Goal: Task Accomplishment & Management: Use online tool/utility

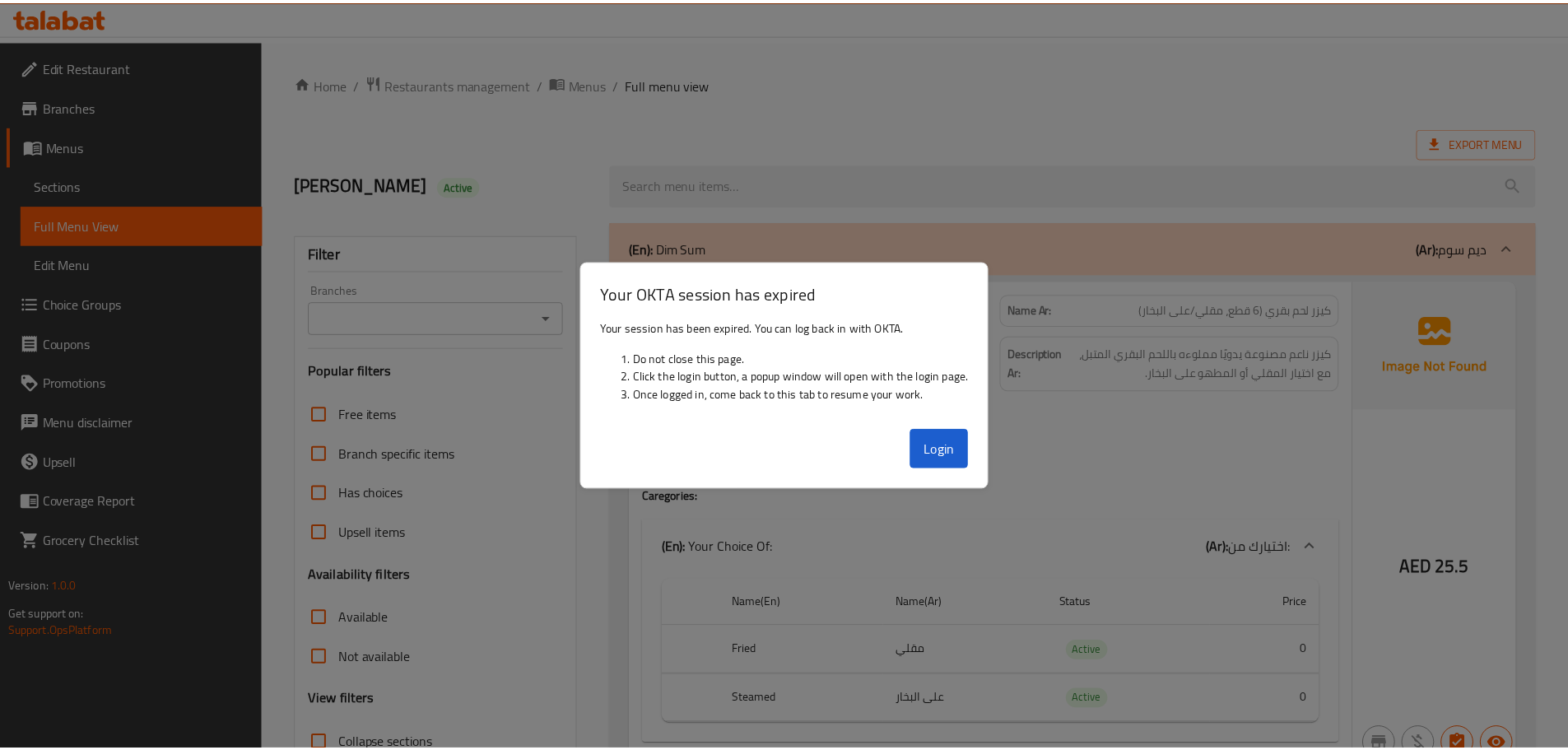
scroll to position [26301, 0]
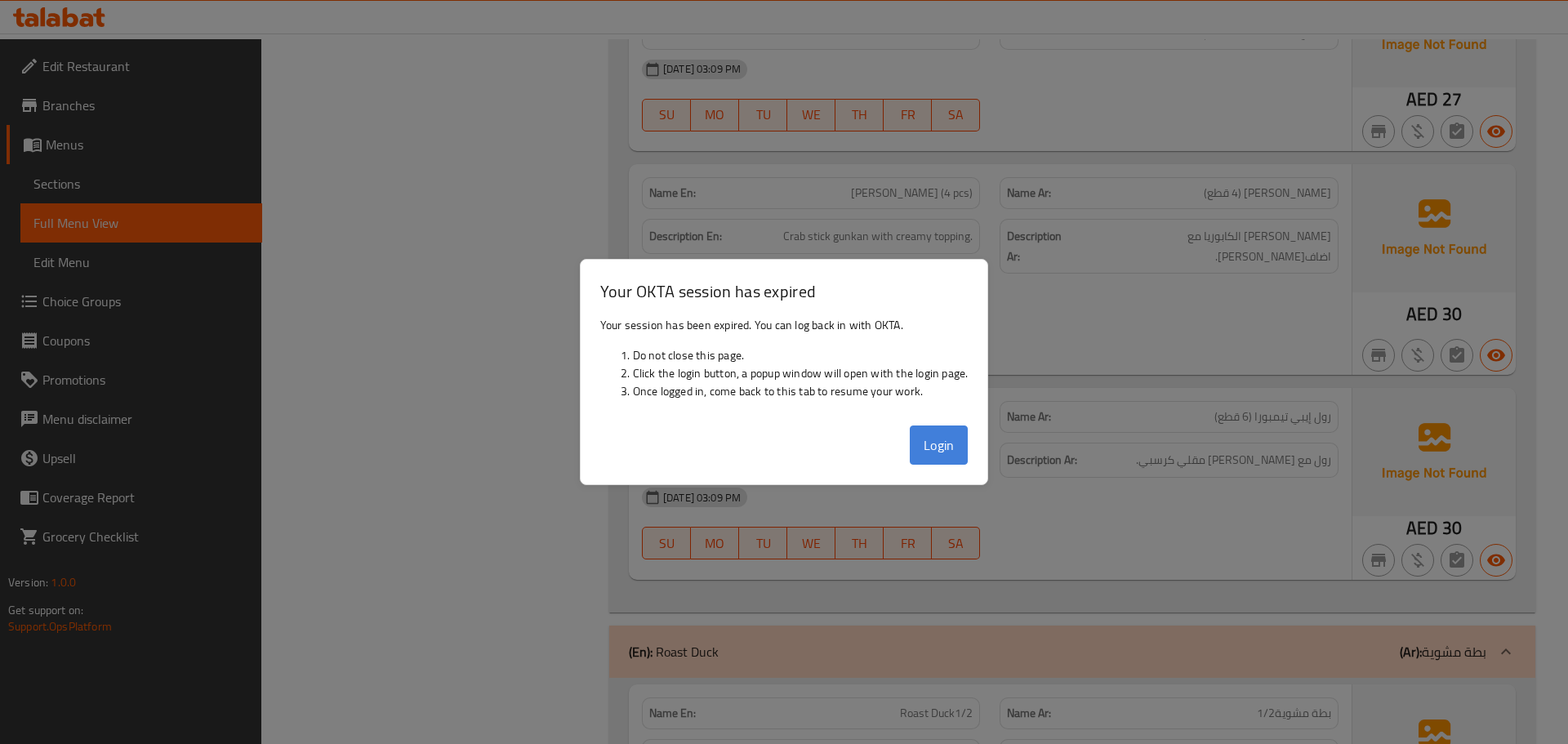
click at [929, 450] on button "Login" at bounding box center [938, 445] width 59 height 39
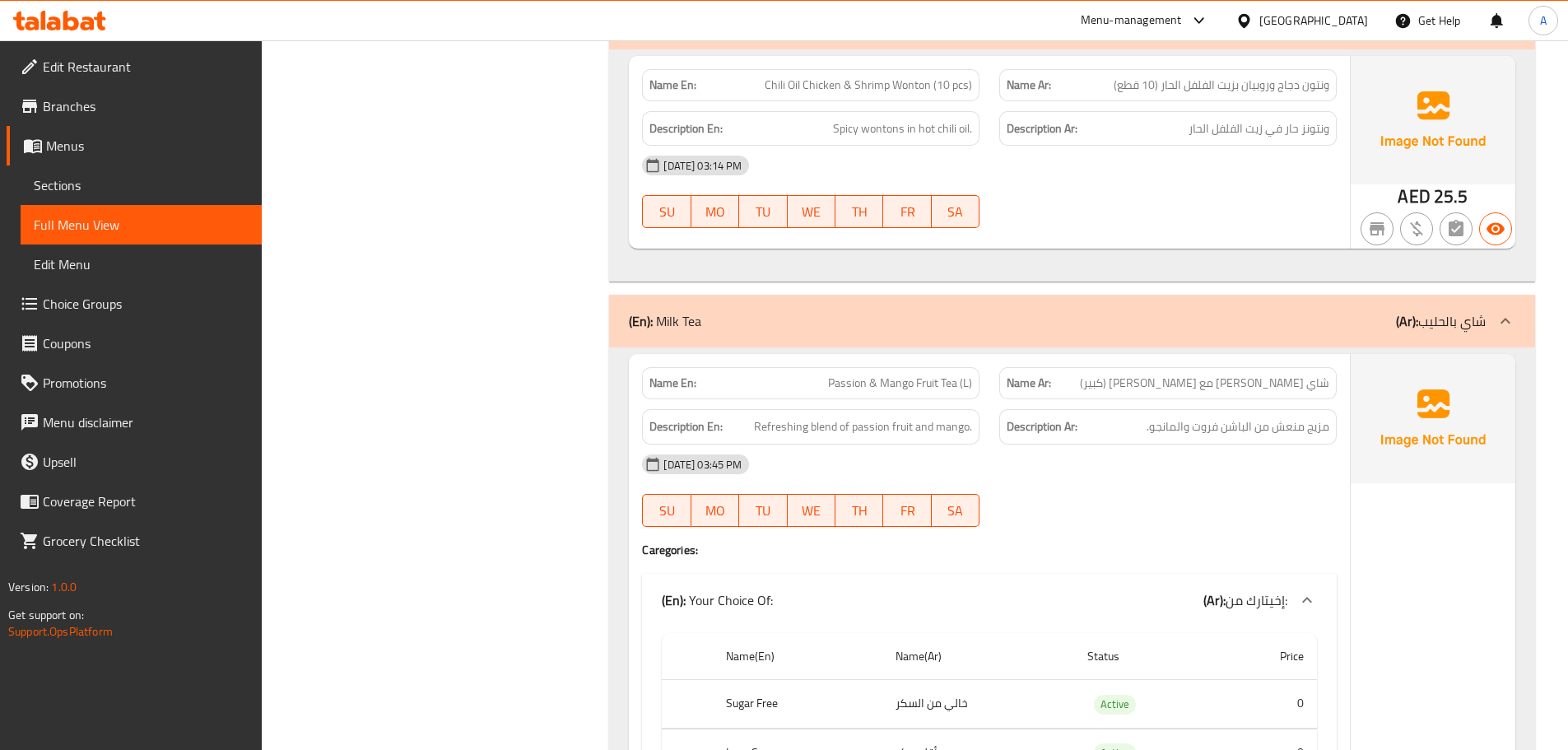
scroll to position [38678, 0]
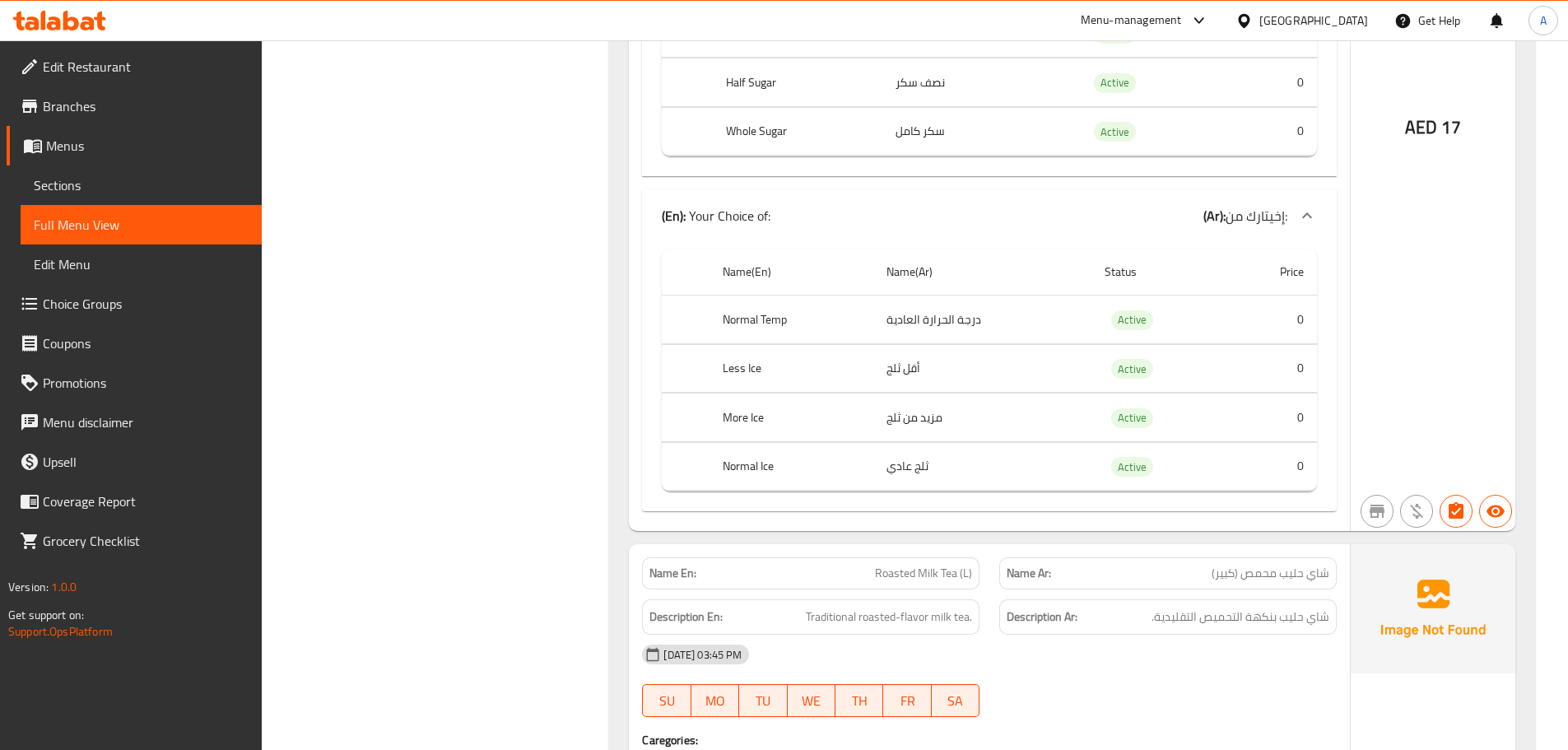
scroll to position [52257, 0]
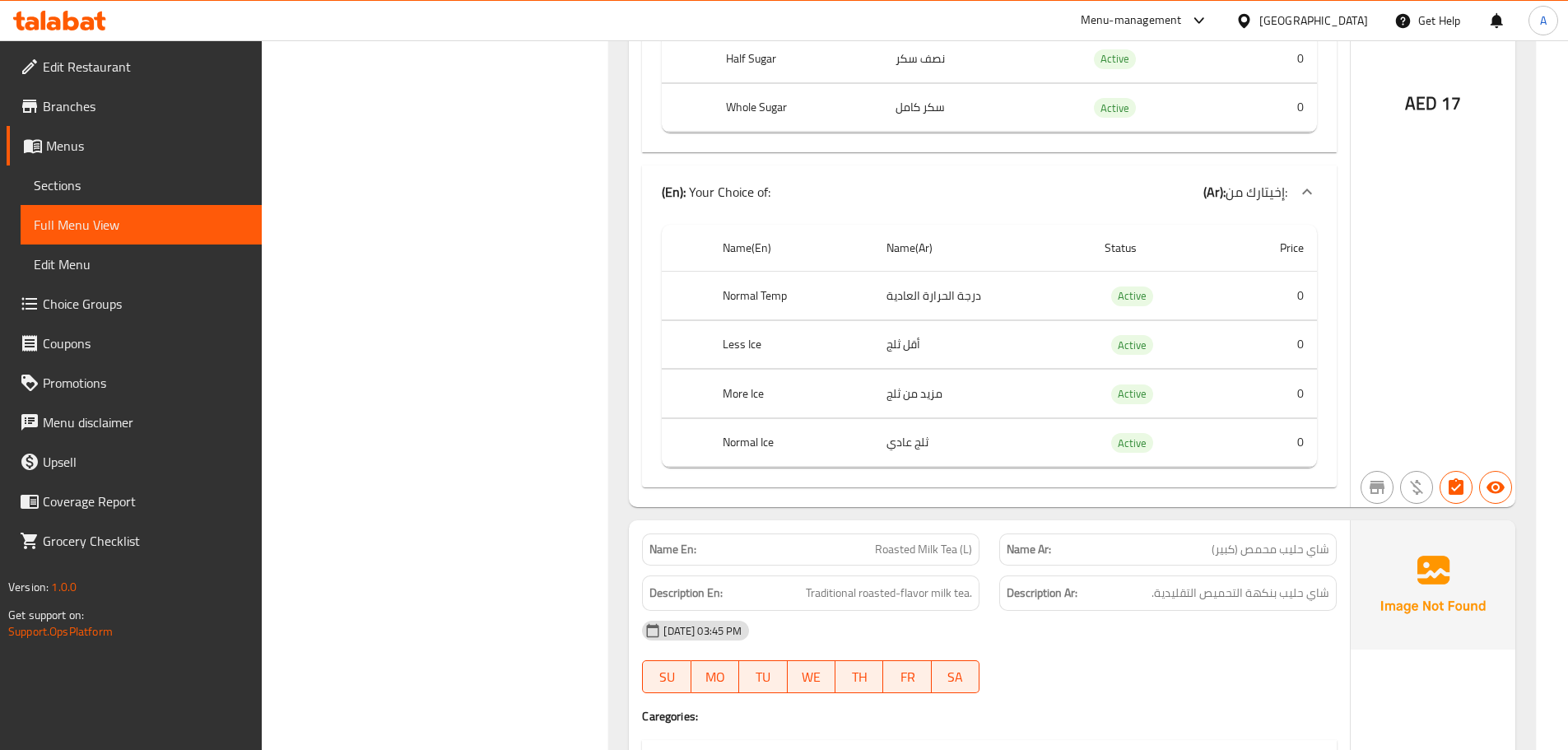
click at [907, 541] on span "Roasted Milk Tea (L)" at bounding box center [923, 549] width 97 height 18
click at [907, 541] on span "Roasted Milk Tea (L)" at bounding box center [923, 549] width 97 height 18
click at [909, 541] on span "Roasted Milk Tea (L)" at bounding box center [923, 549] width 97 height 18
copy span "Roasted Milk Tea (L)"
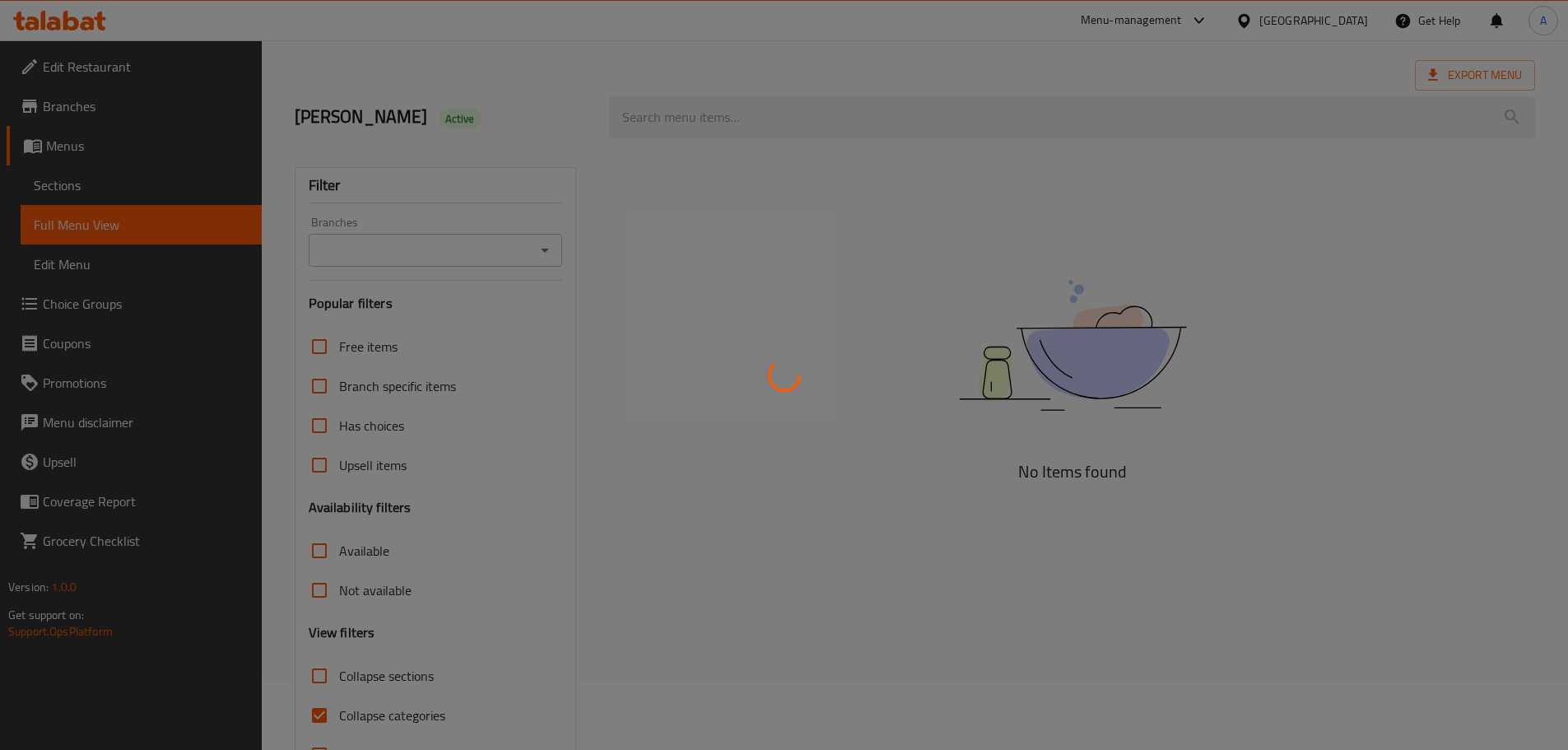
scroll to position [126, 0]
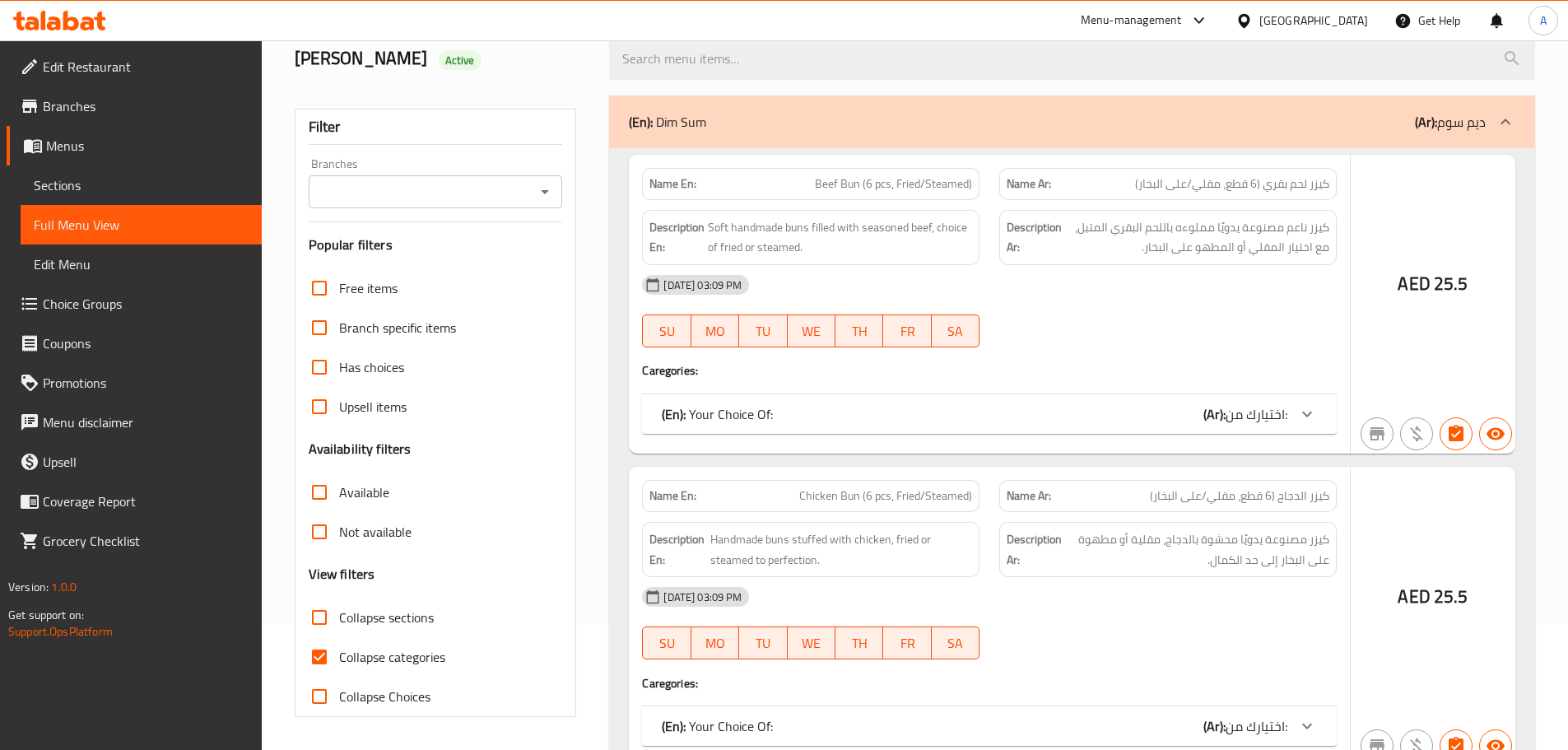
click at [322, 656] on div at bounding box center [784, 375] width 1568 height 750
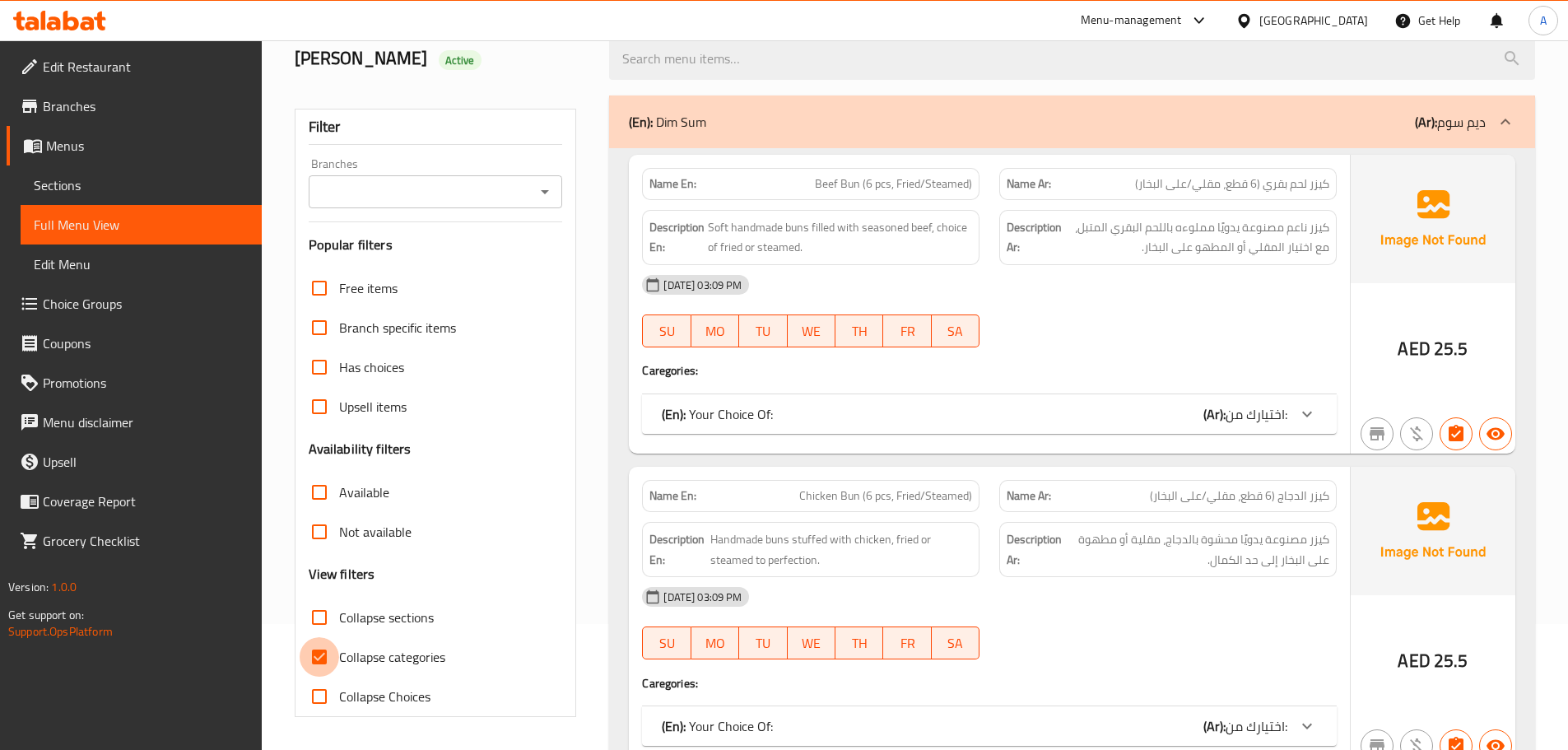
click at [319, 656] on input "Collapse categories" at bounding box center [319, 656] width 39 height 39
checkbox input "false"
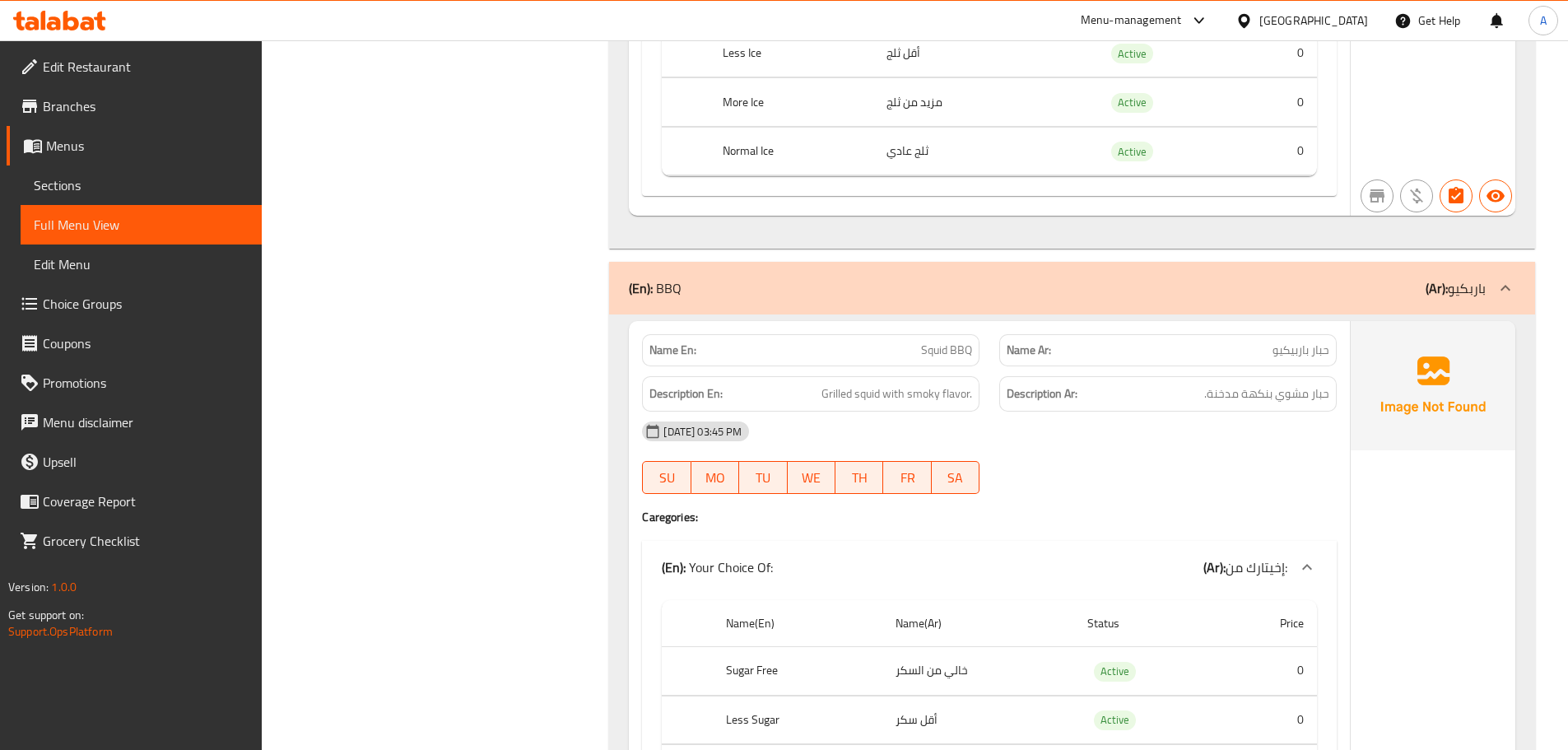
scroll to position [65457, 0]
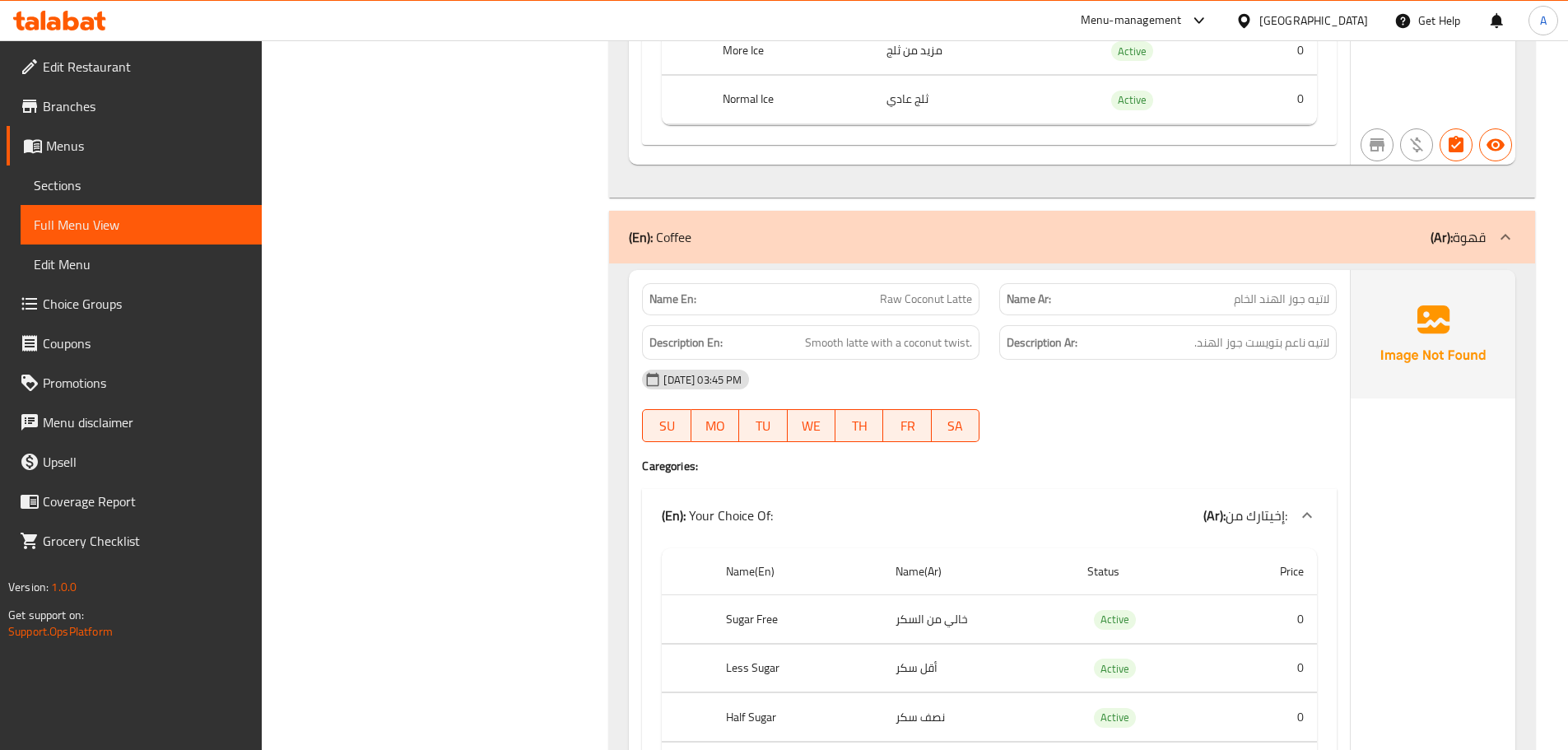
scroll to position [60820, 0]
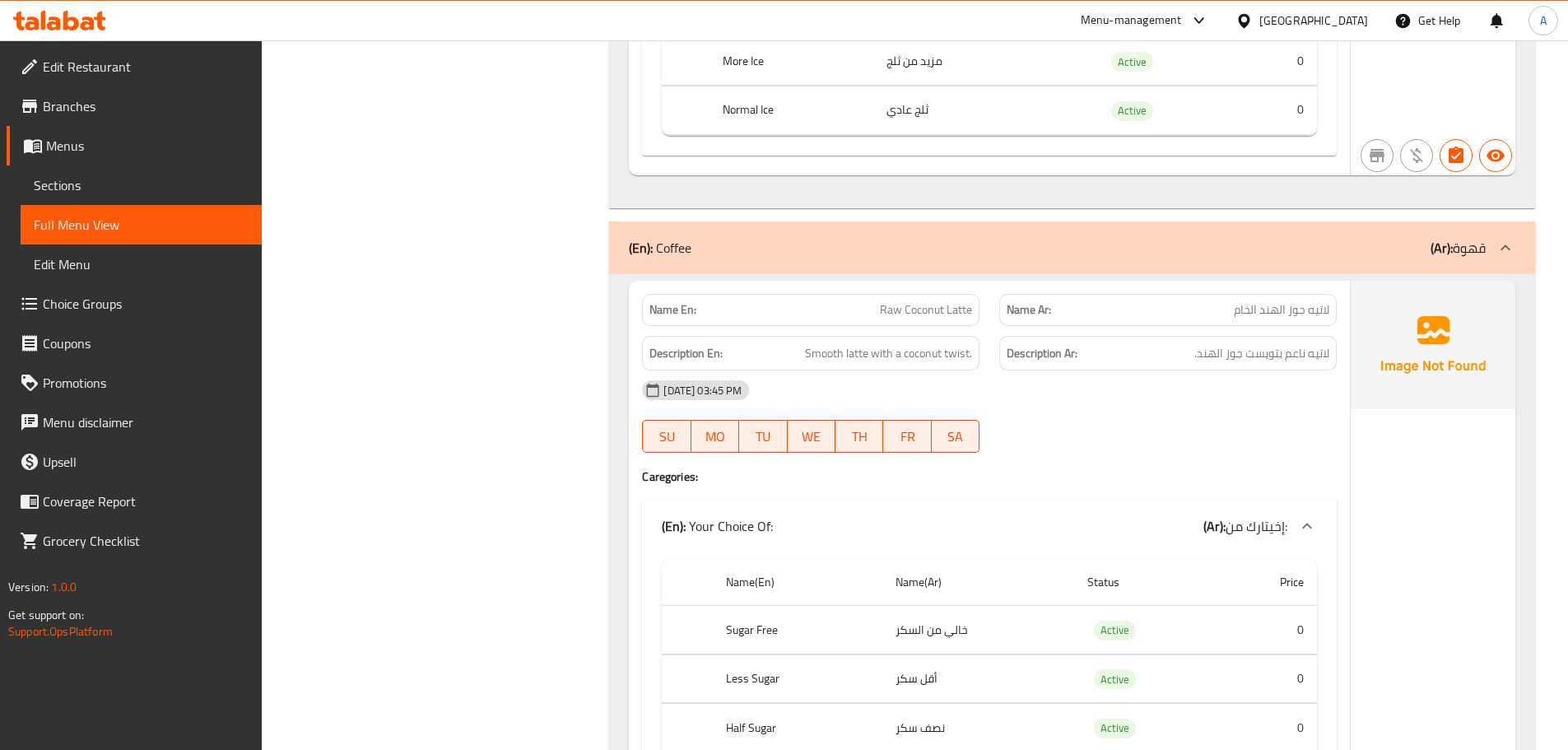
click at [947, 301] on span "Raw Coconut Latte" at bounding box center [926, 309] width 92 height 18
copy span "Raw Coconut Latte"
click at [807, 293] on div "Name En: Raw Coconut Latte" at bounding box center [811, 309] width 338 height 32
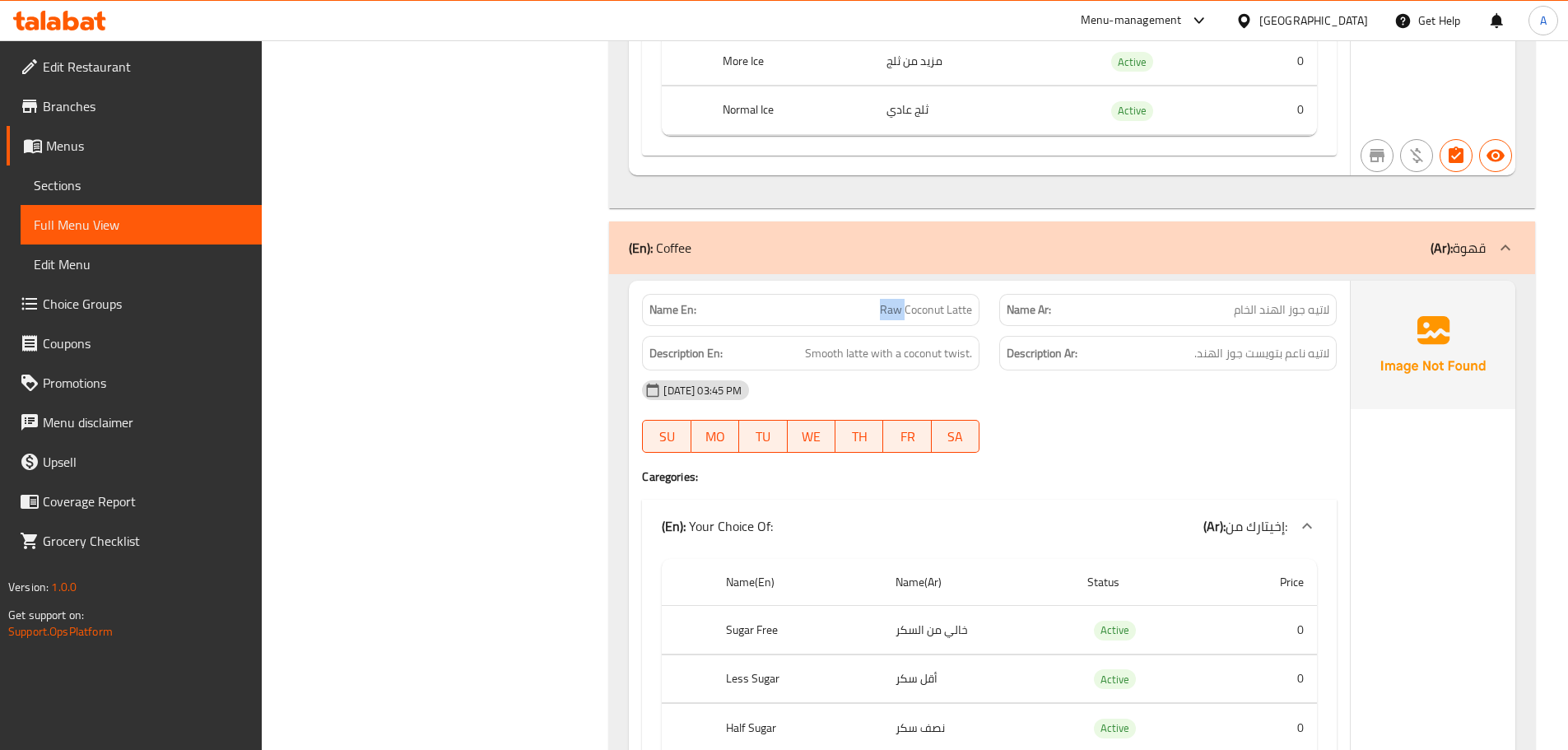
click at [807, 293] on div "Name En: Raw Coconut Latte" at bounding box center [811, 309] width 338 height 32
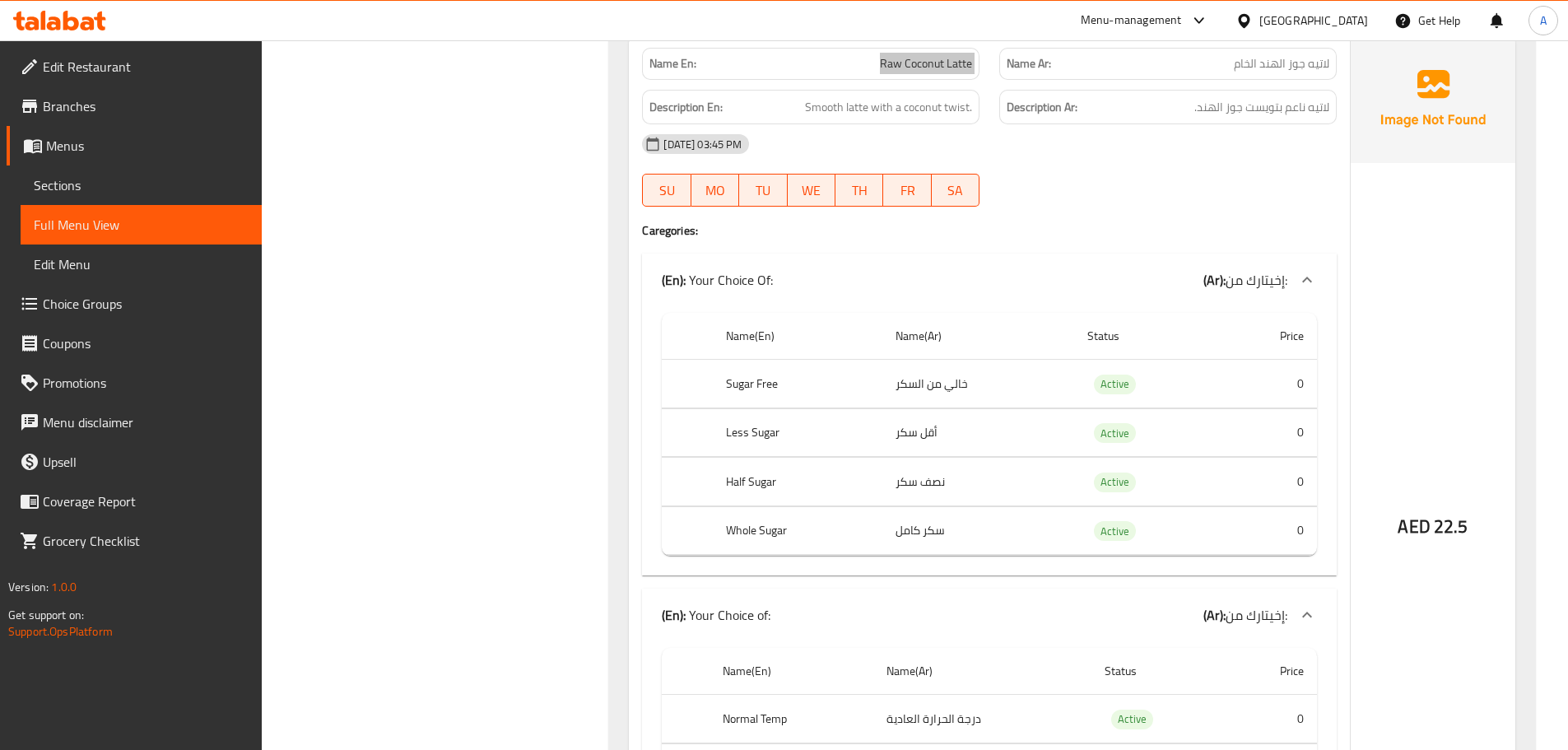
scroll to position [61067, 0]
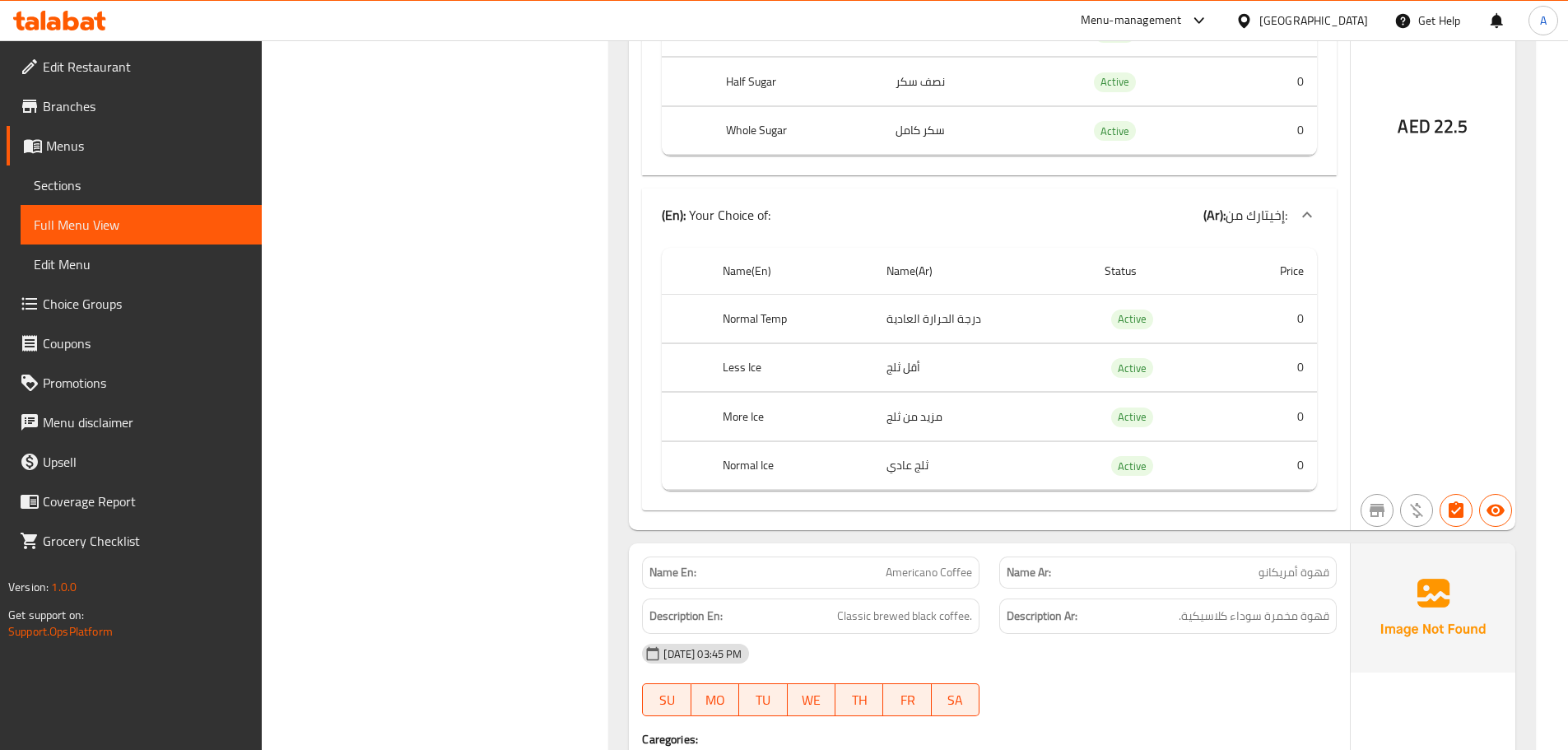
scroll to position [61479, 0]
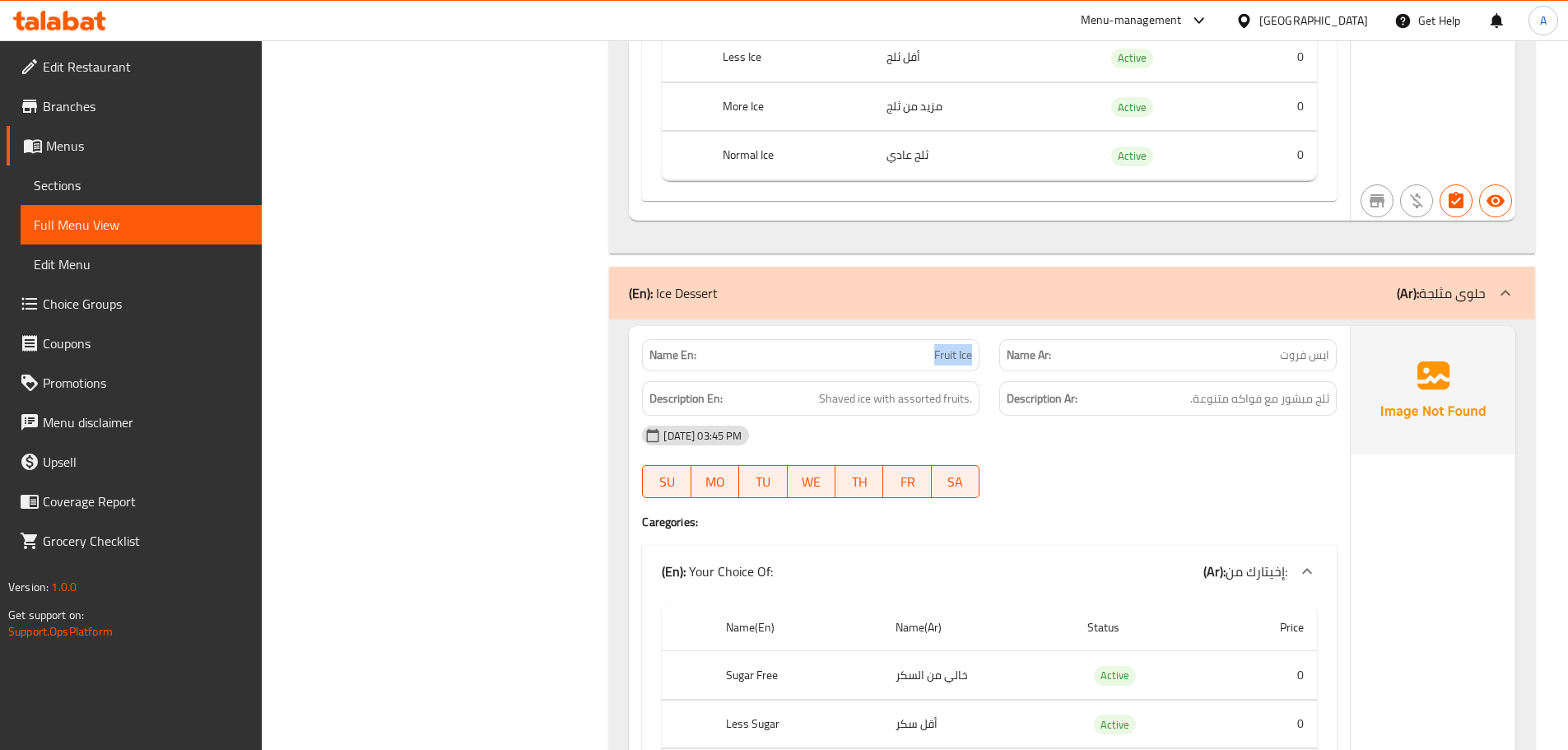
scroll to position [57092, 0]
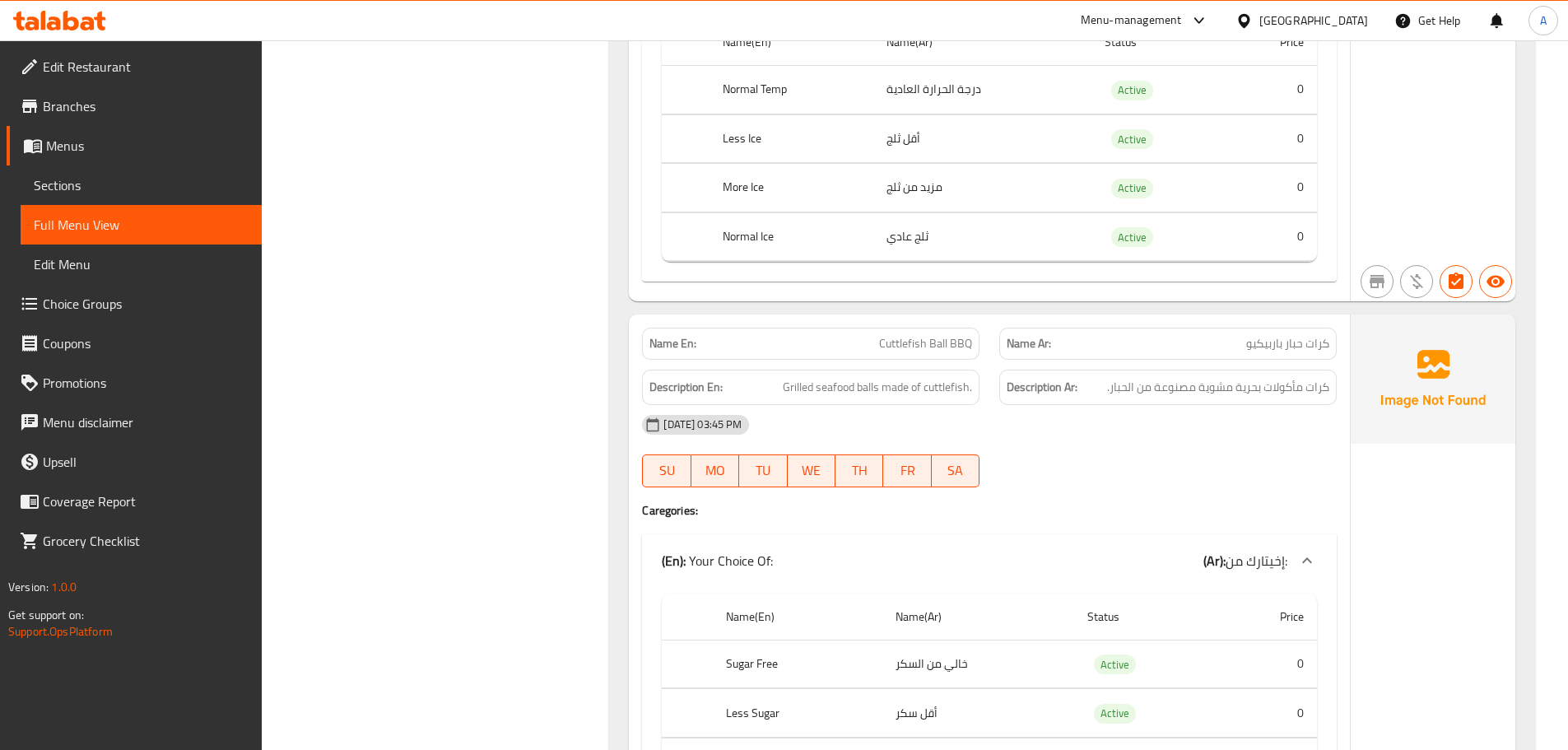
scroll to position [72700, 0]
click at [895, 333] on span "Cuttlefish Ball BBQ" at bounding box center [925, 341] width 93 height 18
copy span "Cuttlefish"
click at [1285, 333] on span "كرات حبار باربيكيو" at bounding box center [1287, 341] width 83 height 18
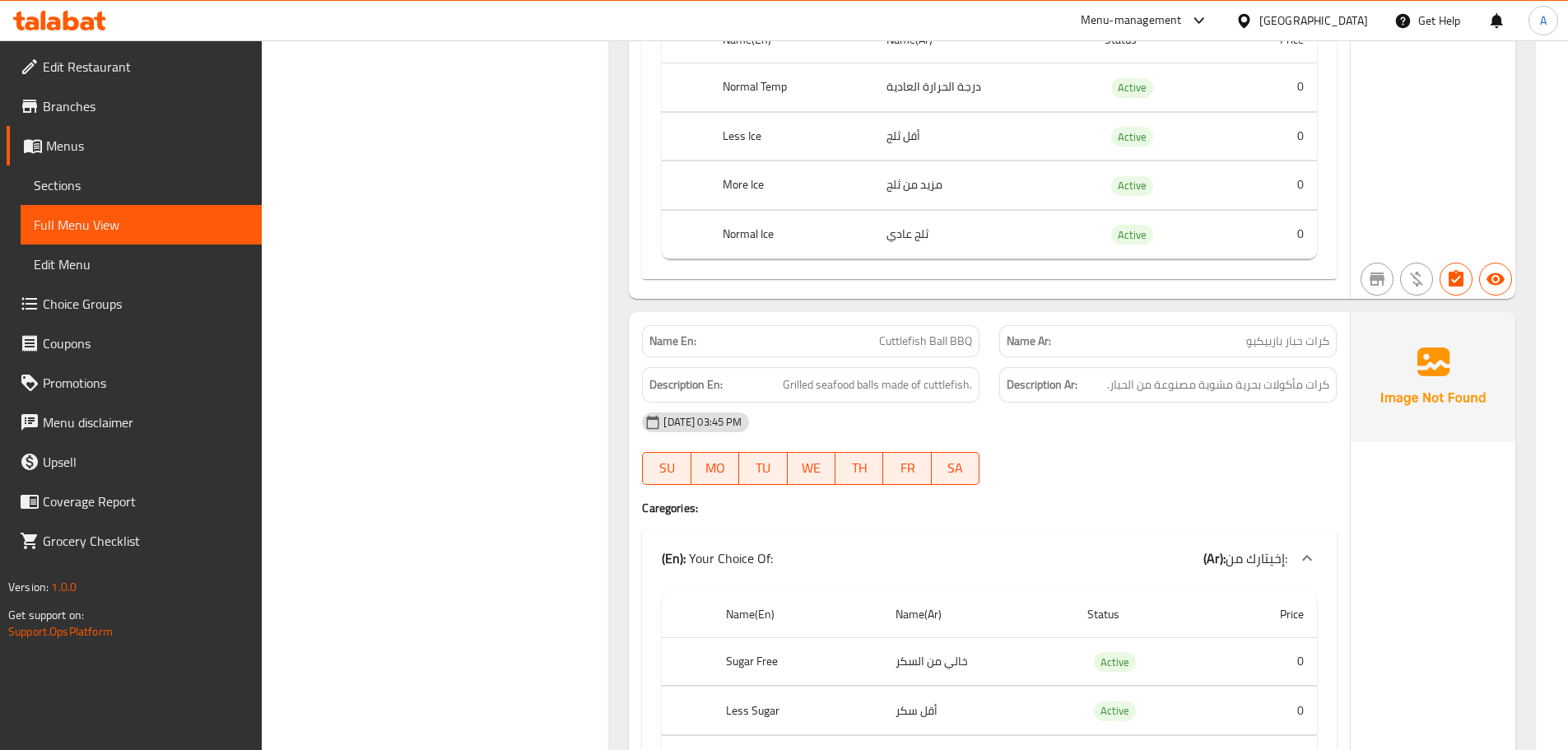
click at [1295, 333] on span "كرات حبار باربيكيو" at bounding box center [1287, 341] width 83 height 18
copy span "حبار"
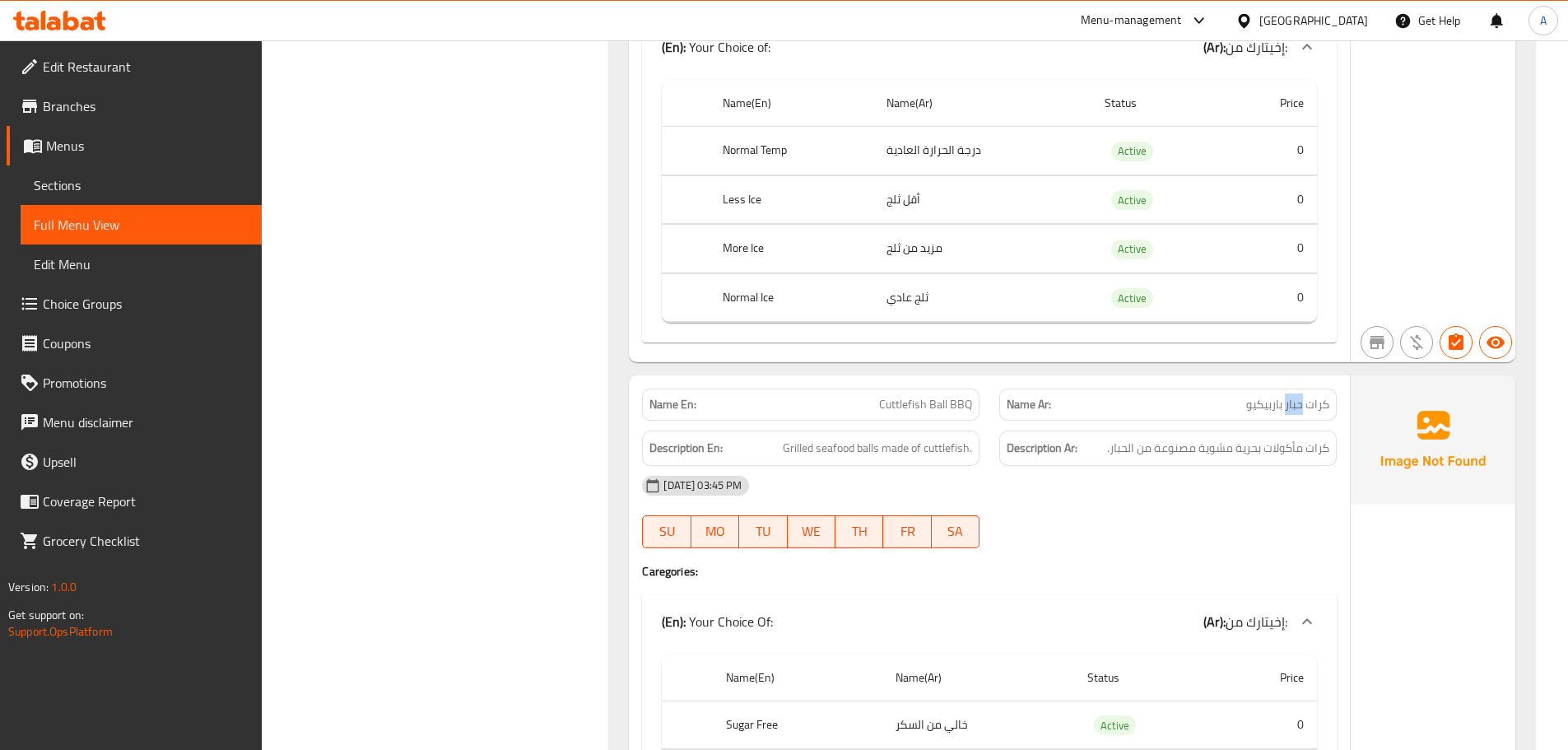
scroll to position [72649, 0]
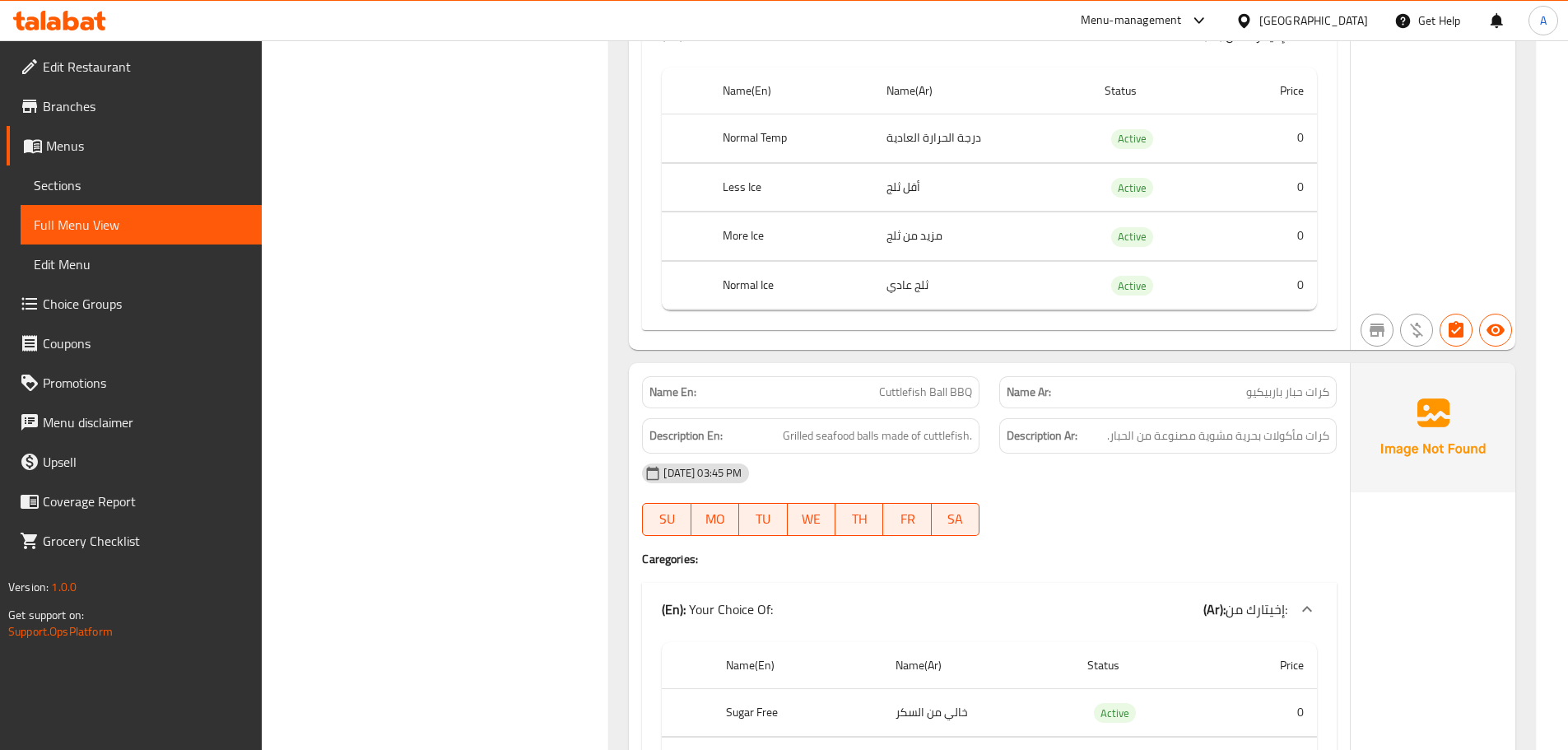
click at [1131, 550] on h4 "Caregories:" at bounding box center [989, 559] width 695 height 17
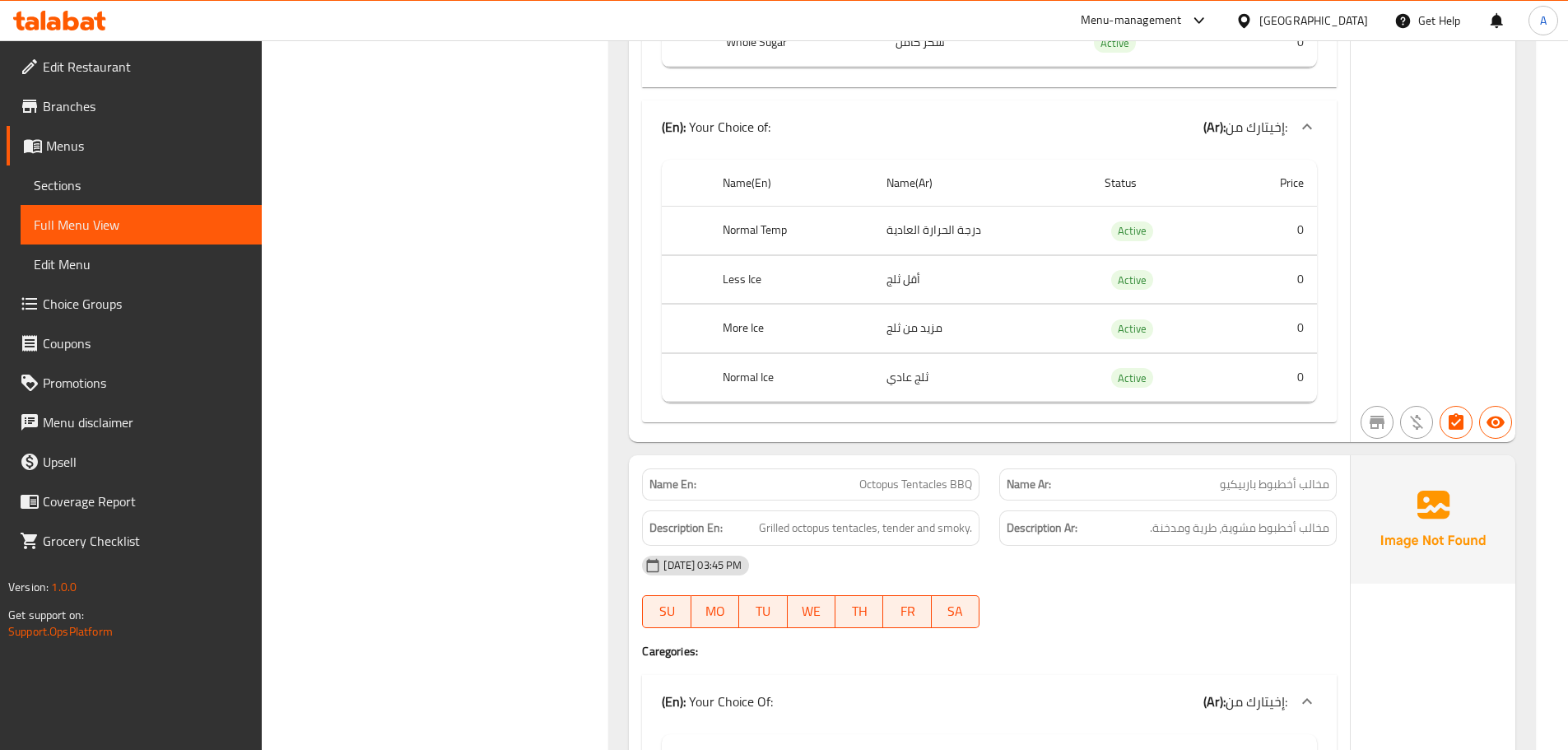
scroll to position [76270, 0]
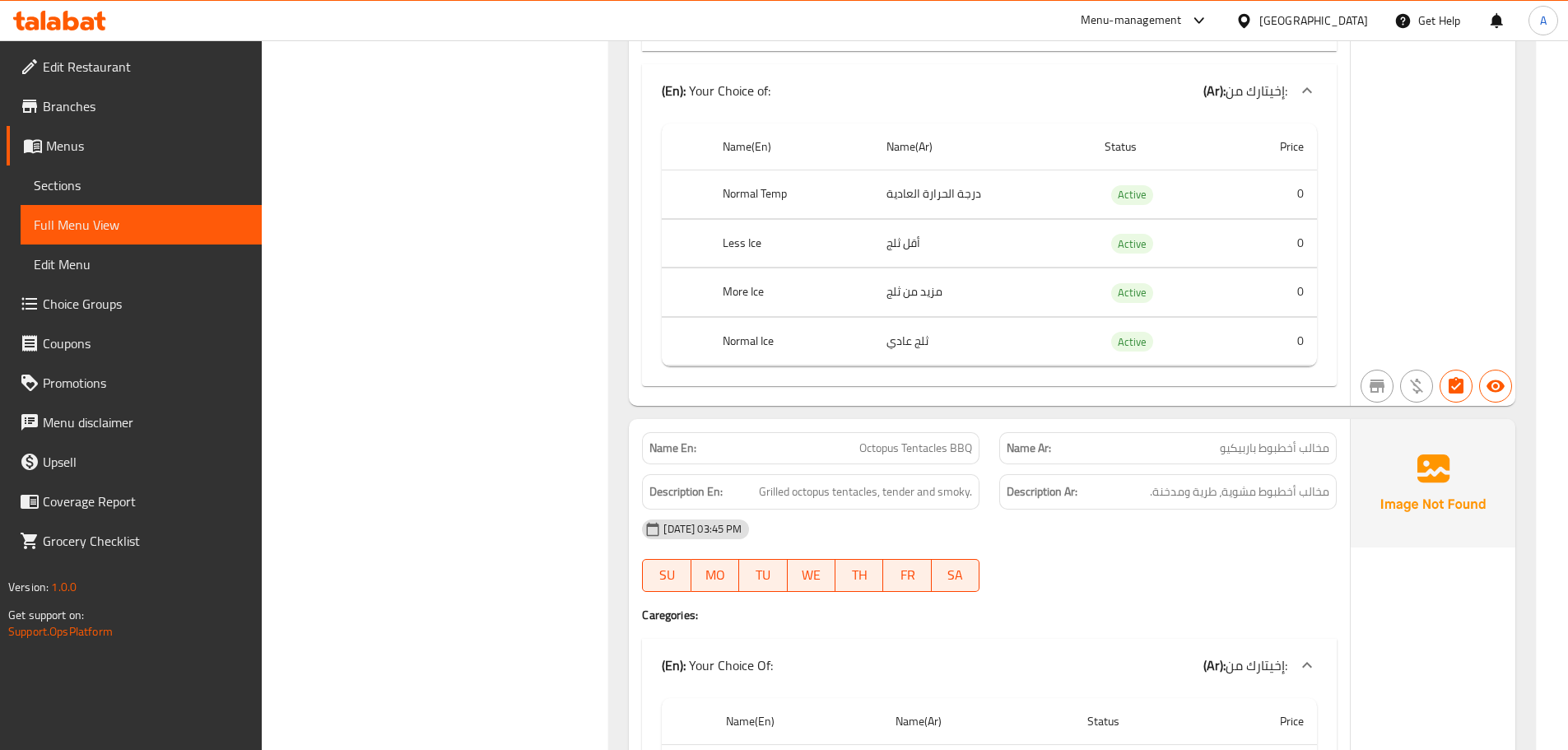
click at [911, 440] on span "Octopus Tentacles BBQ" at bounding box center [916, 448] width 113 height 18
copy span "Octopus Tentacles BBQ"
click at [927, 440] on span "Octopus Tentacles BBQ" at bounding box center [916, 448] width 113 height 18
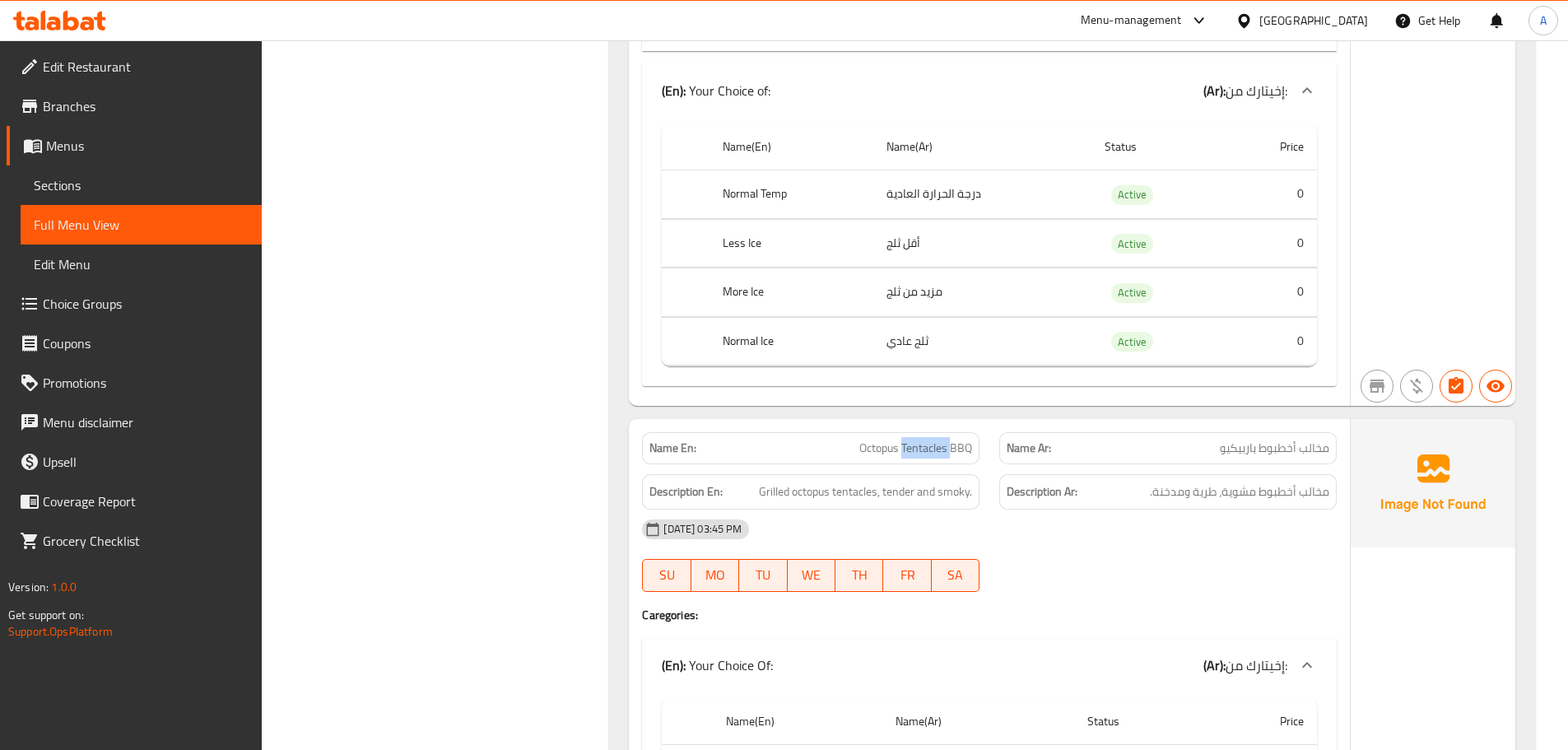
click at [927, 440] on span "Octopus Tentacles BBQ" at bounding box center [916, 448] width 113 height 18
click at [1185, 474] on div "Description Ar: مخالب أخطبوط مشوية، طرية ومدخنة." at bounding box center [1168, 492] width 338 height 35
click at [924, 440] on span "Octopus Tentacles BBQ" at bounding box center [916, 448] width 113 height 18
click at [1063, 482] on strong "Description Ar:" at bounding box center [1042, 492] width 71 height 21
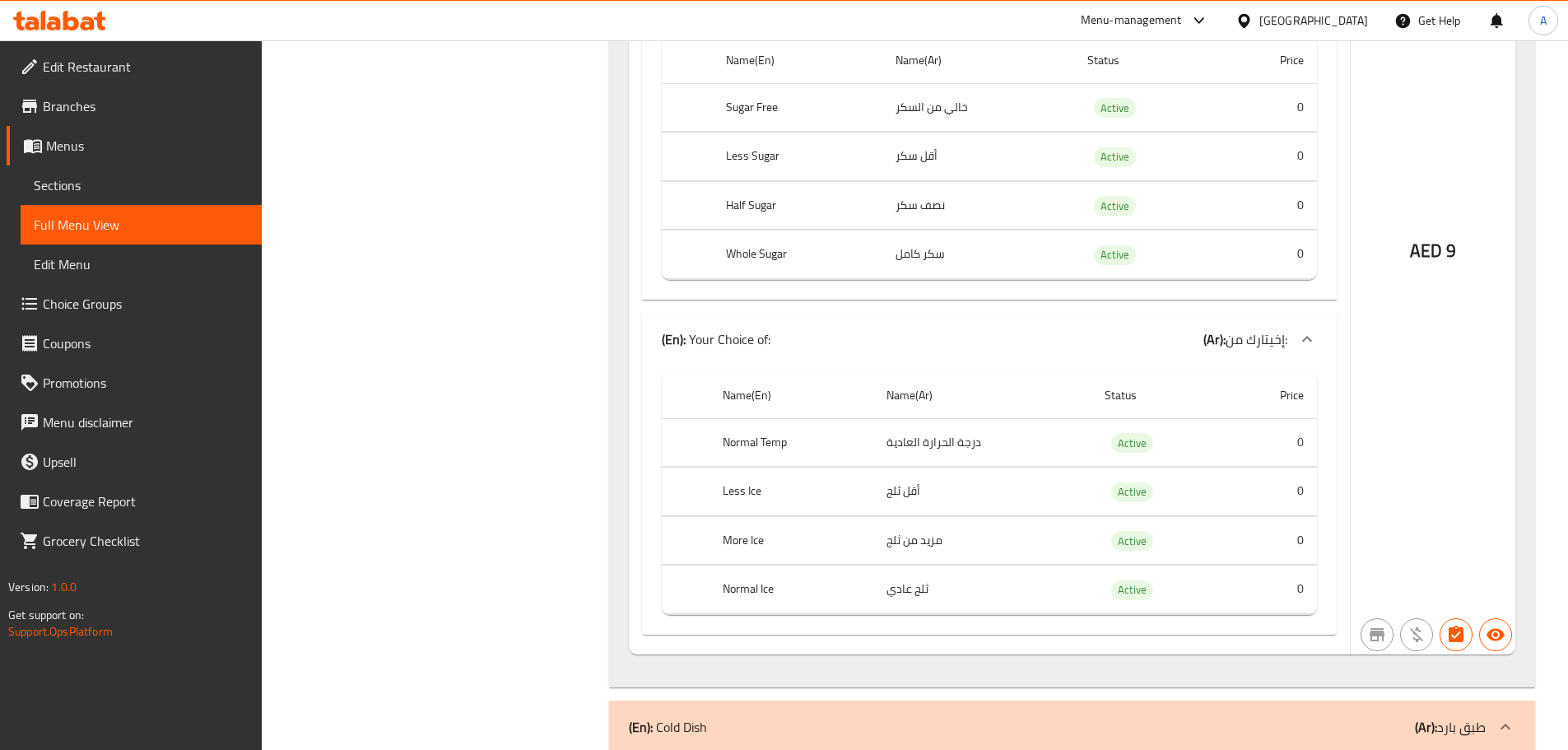
scroll to position [84417, 0]
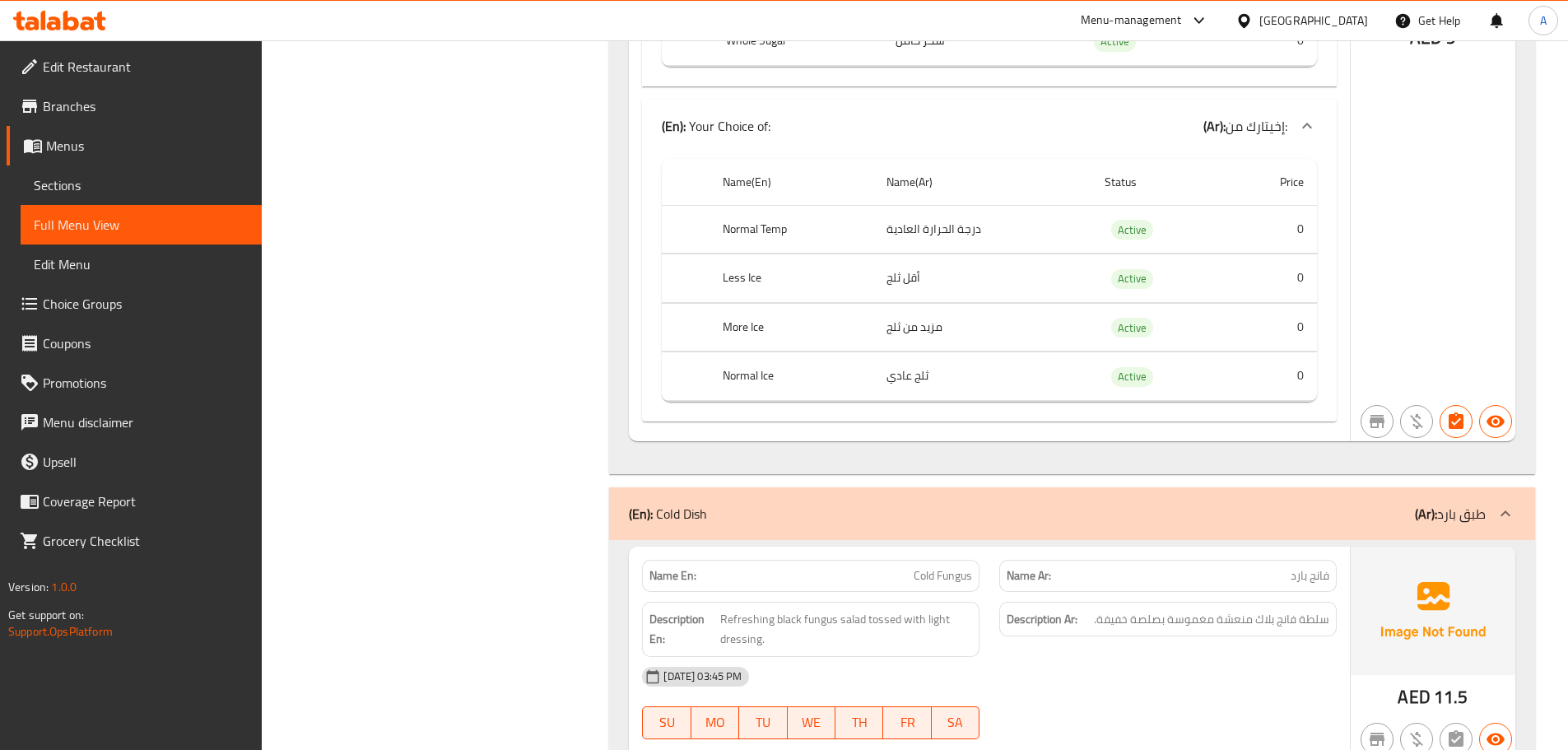
click at [1035, 656] on div "[DATE] 03:45 PM" at bounding box center [989, 676] width 714 height 39
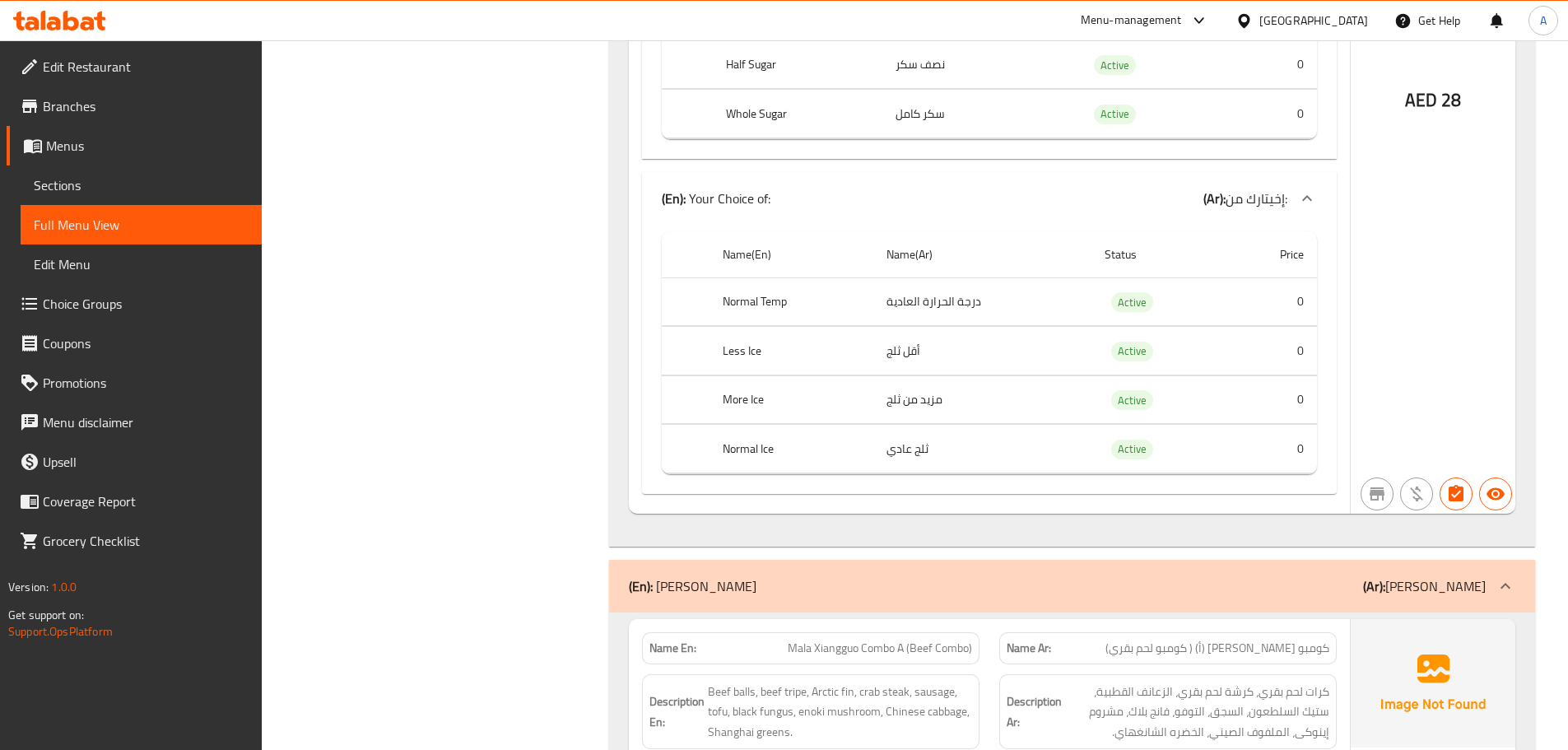
scroll to position [88367, 0]
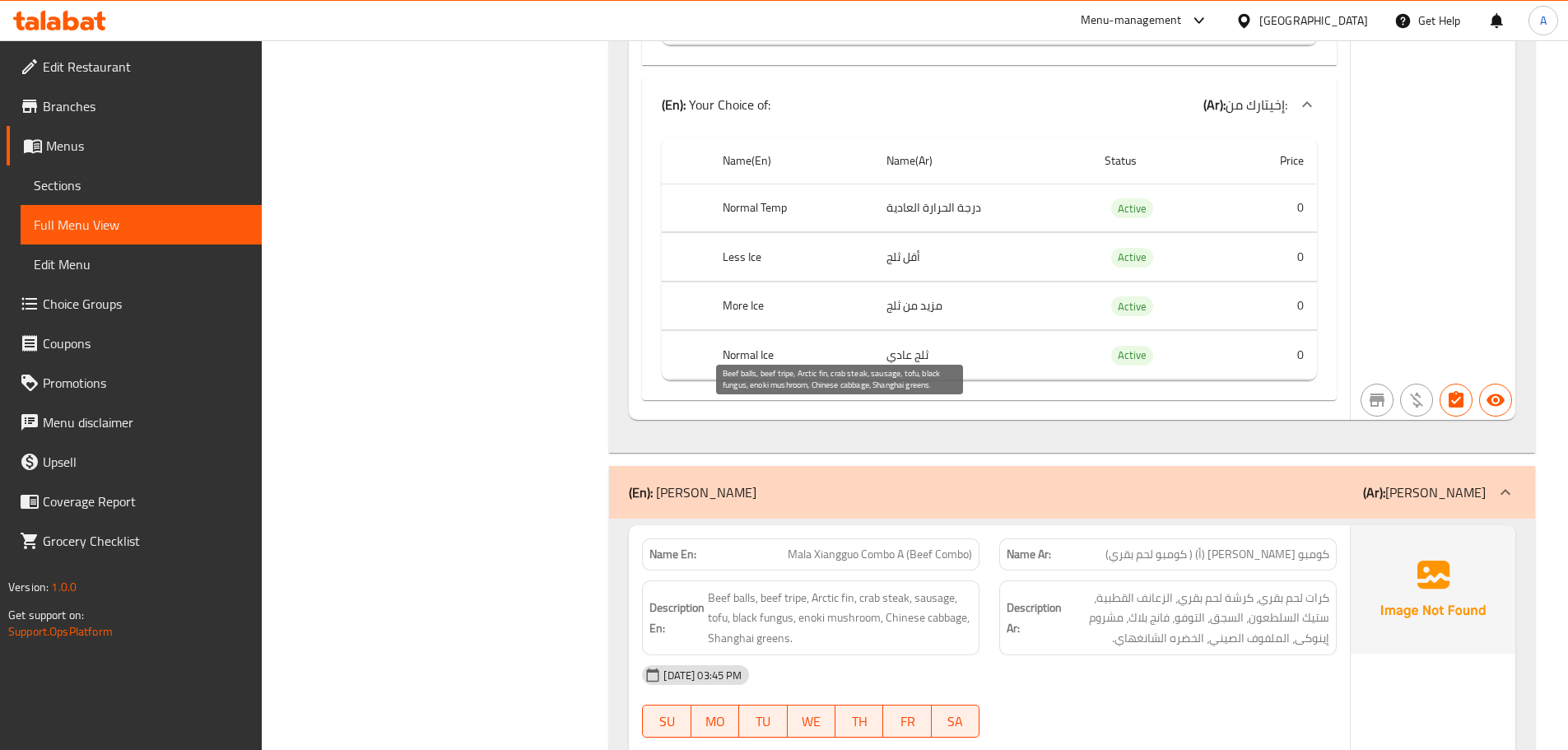
click at [818, 588] on span "Beef balls, beef tripe, Arctic fin, crab steak, sausage, tofu, black fungus, en…" at bounding box center [840, 618] width 264 height 61
drag, startPoint x: 814, startPoint y: 416, endPoint x: 852, endPoint y: 415, distance: 38.0
click at [852, 588] on span "Beef balls, beef tripe, Arctic fin, crab steak, sausage, tofu, black fungus, en…" at bounding box center [840, 618] width 264 height 61
copy span "Arctic fin"
click at [1153, 588] on span "كرات لحم بقري، كرشة لحم بقري، الزعانف القطبية، ستيك السلطعون، السجق، التوفو، فا…" at bounding box center [1198, 618] width 264 height 61
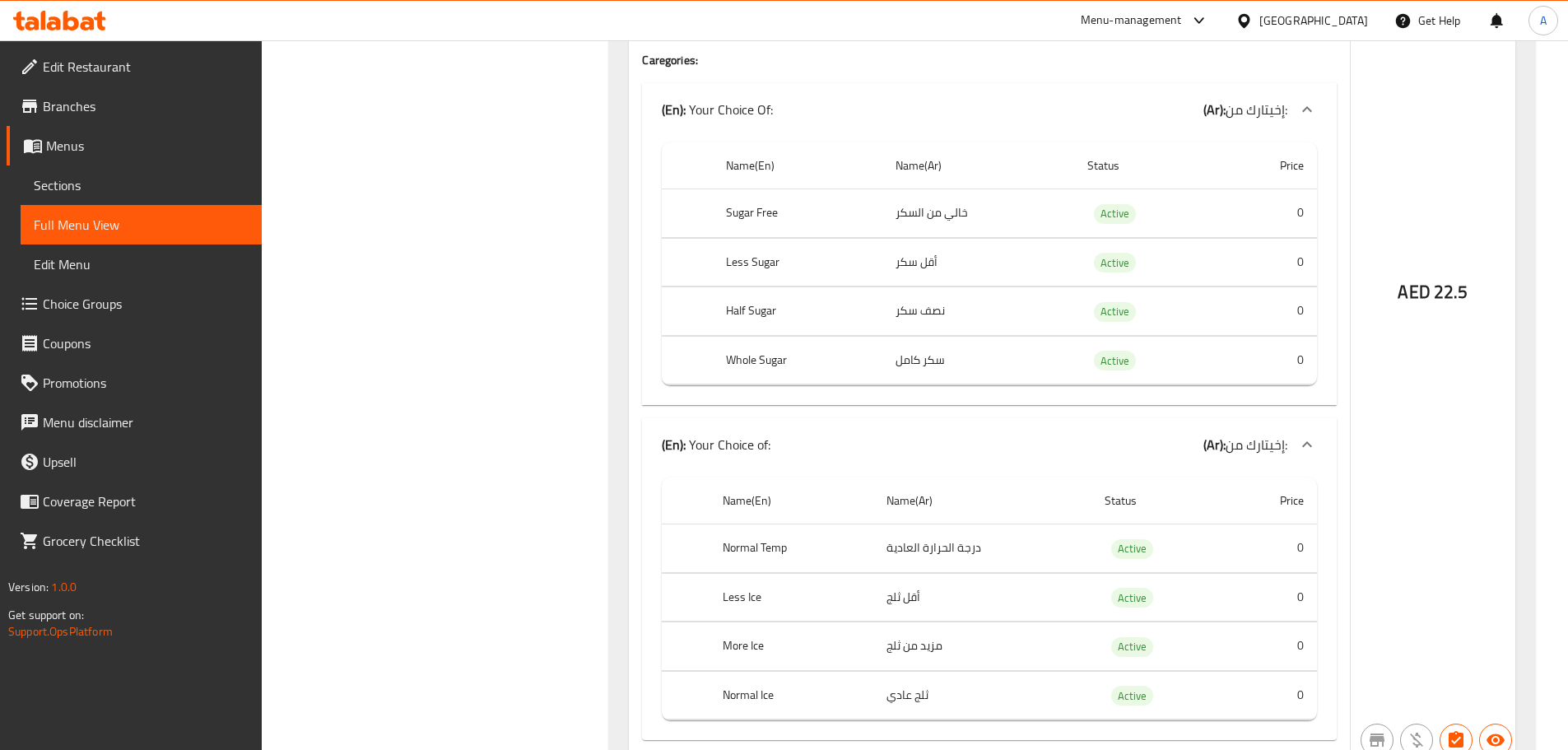
scroll to position [0, 0]
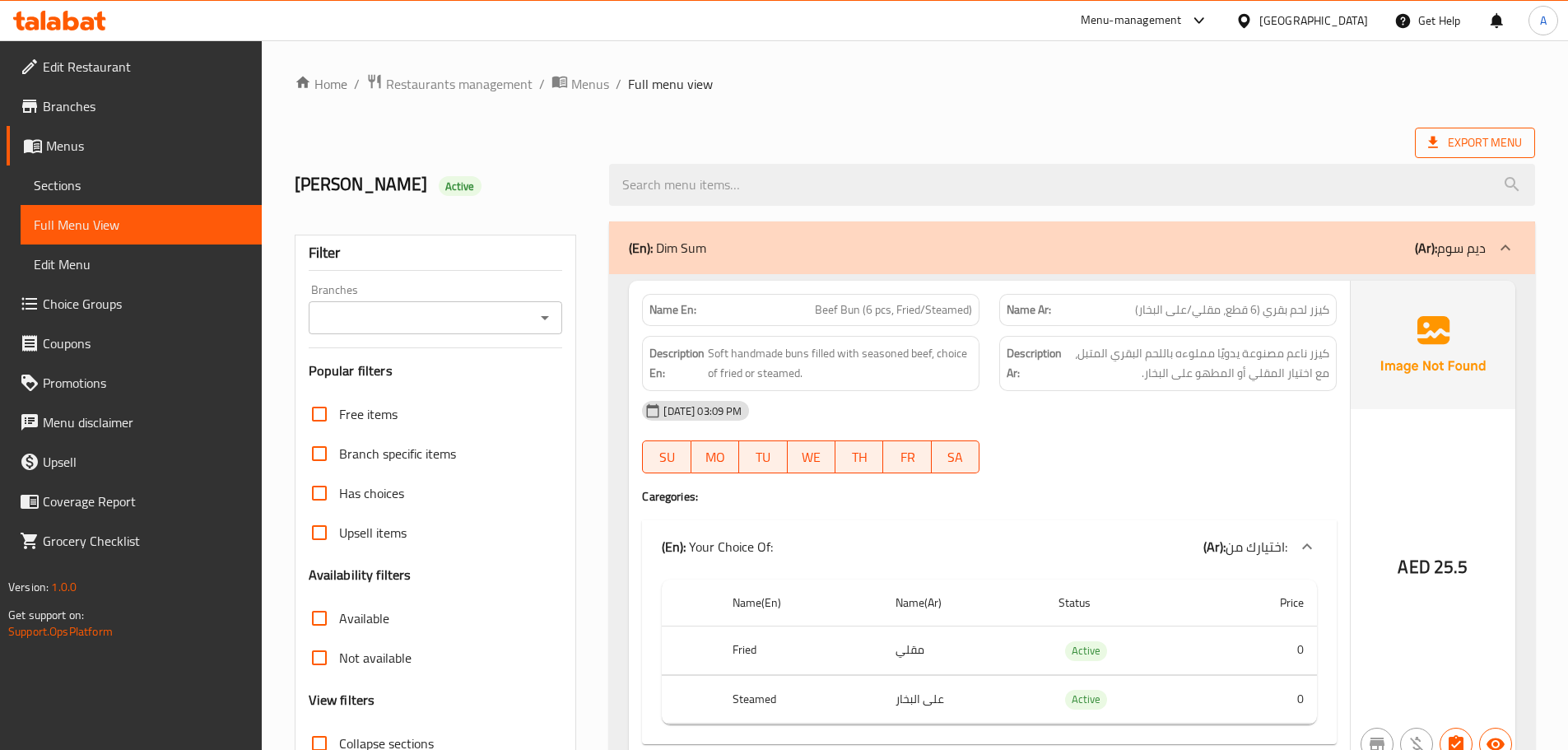
click at [1489, 140] on span "Export Menu" at bounding box center [1475, 142] width 94 height 21
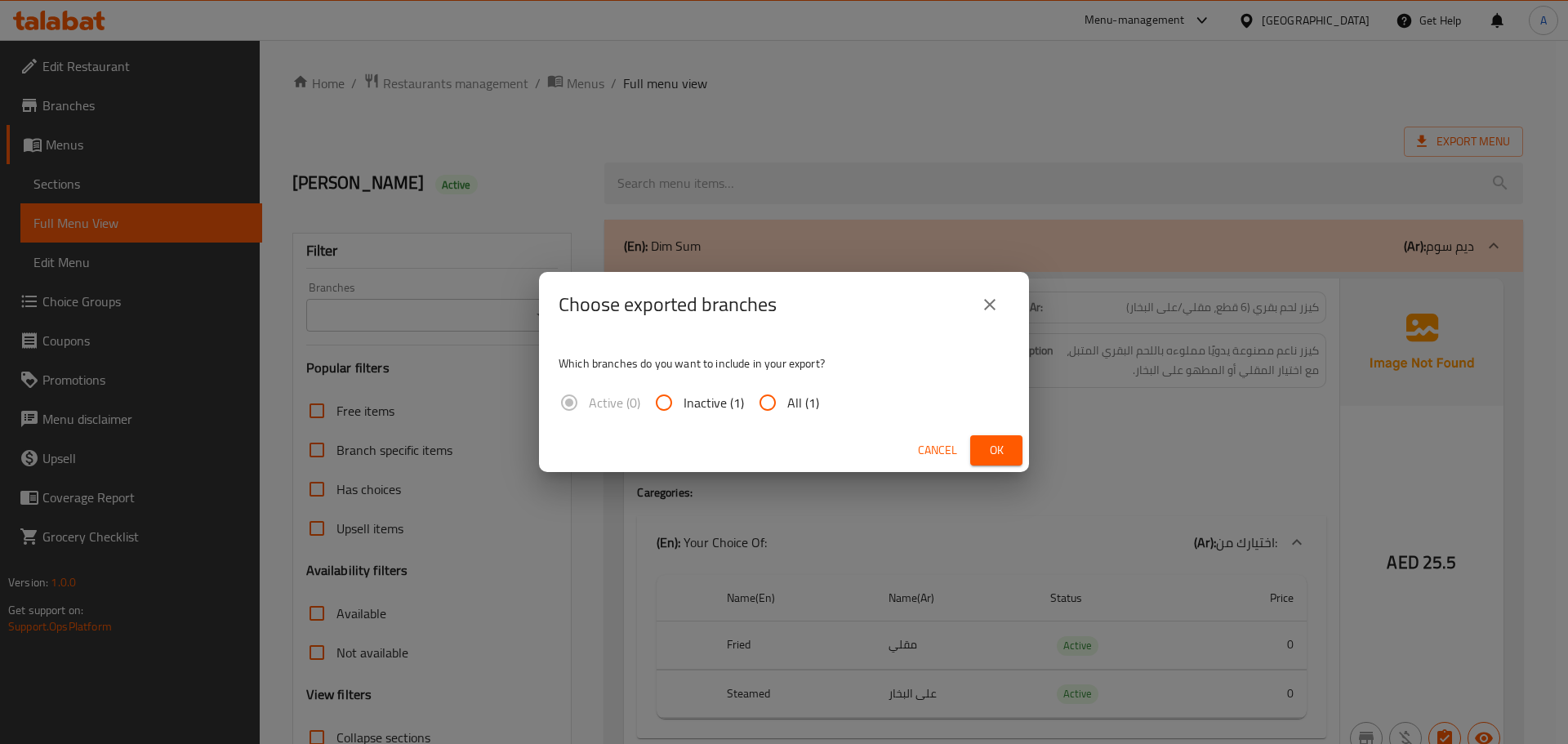
click at [767, 401] on input "All (1)" at bounding box center [767, 402] width 39 height 39
radio input "true"
click at [1009, 450] on span "Ok" at bounding box center [996, 450] width 26 height 21
